Goal: Understand process/instructions

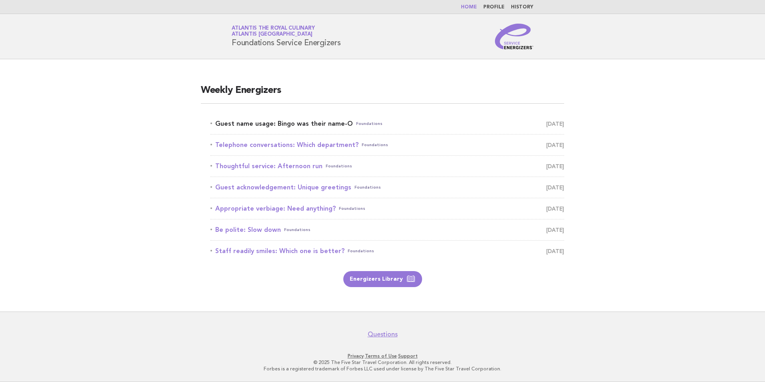
click at [290, 126] on link "Guest name usage: Bingo was their name-O Foundations [DATE]" at bounding box center [387, 123] width 354 height 11
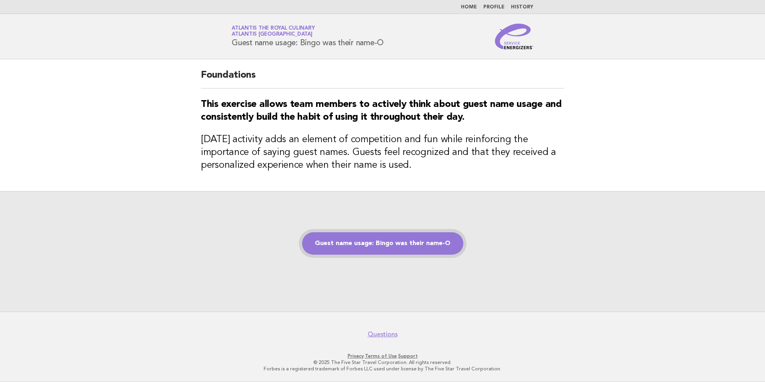
click at [385, 244] on link "Guest name usage: Bingo was their name-O" at bounding box center [382, 243] width 161 height 22
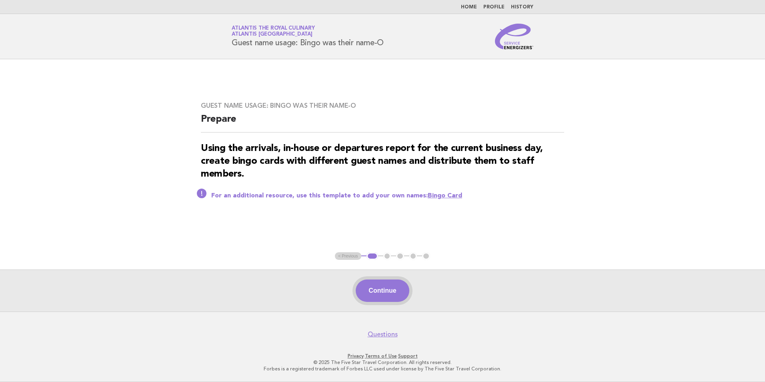
click at [393, 295] on button "Continue" at bounding box center [382, 290] width 53 height 22
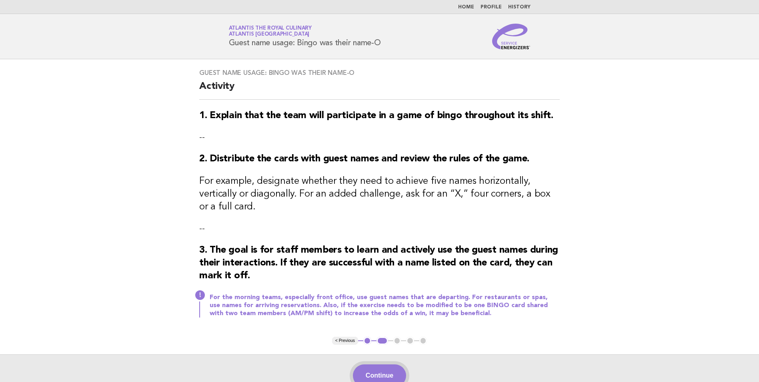
click at [382, 364] on button "Continue" at bounding box center [379, 375] width 53 height 22
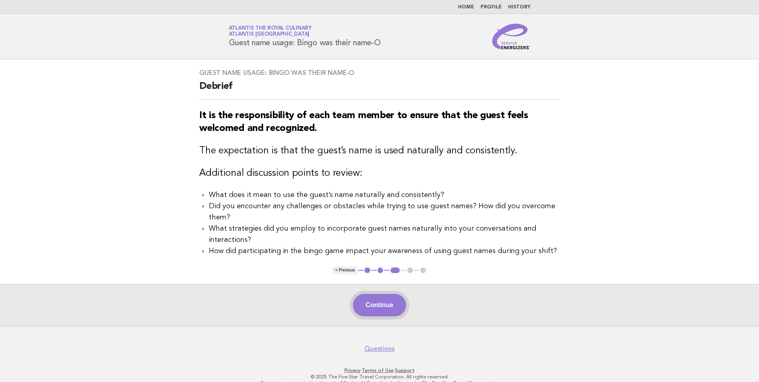
click at [392, 307] on button "Continue" at bounding box center [379, 305] width 53 height 22
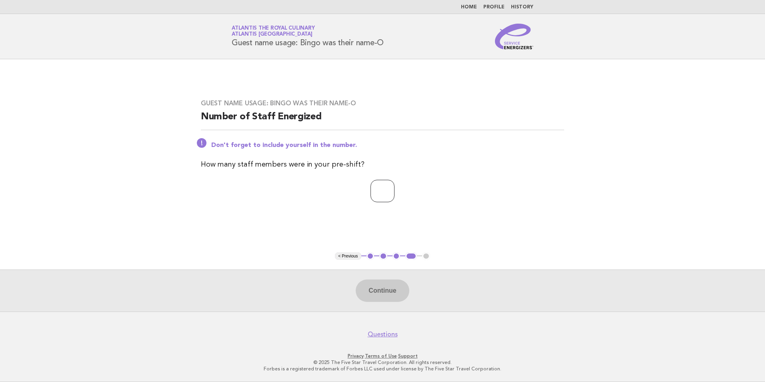
click at [389, 196] on input "number" at bounding box center [383, 191] width 24 height 22
type input "**"
click at [389, 291] on button "Continue" at bounding box center [382, 290] width 53 height 22
